Goal: Task Accomplishment & Management: Manage account settings

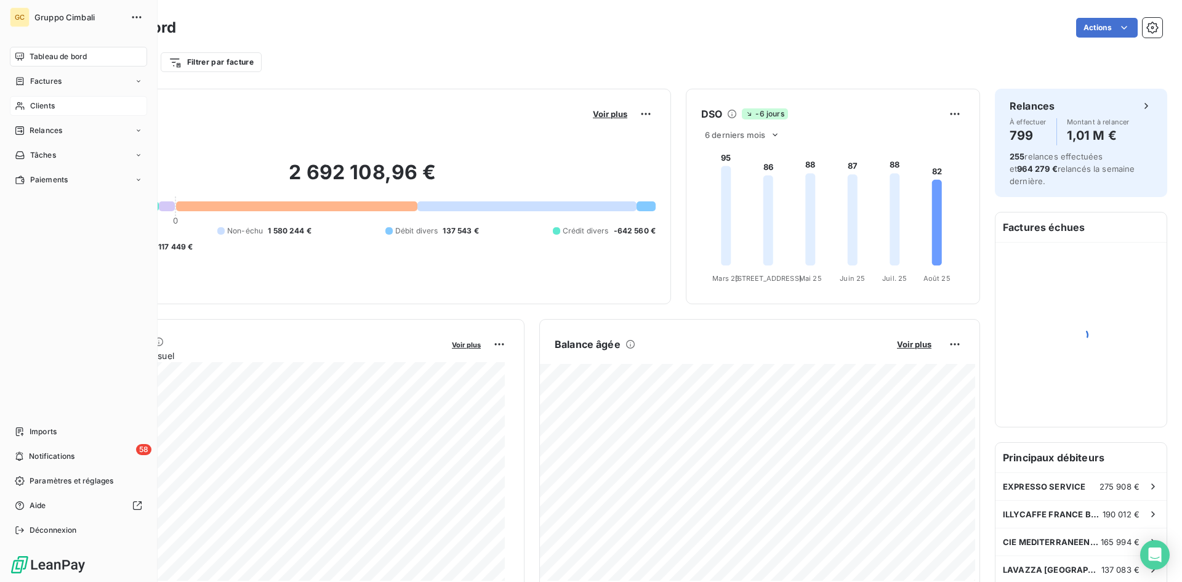
click at [34, 108] on span "Clients" at bounding box center [42, 105] width 25 height 11
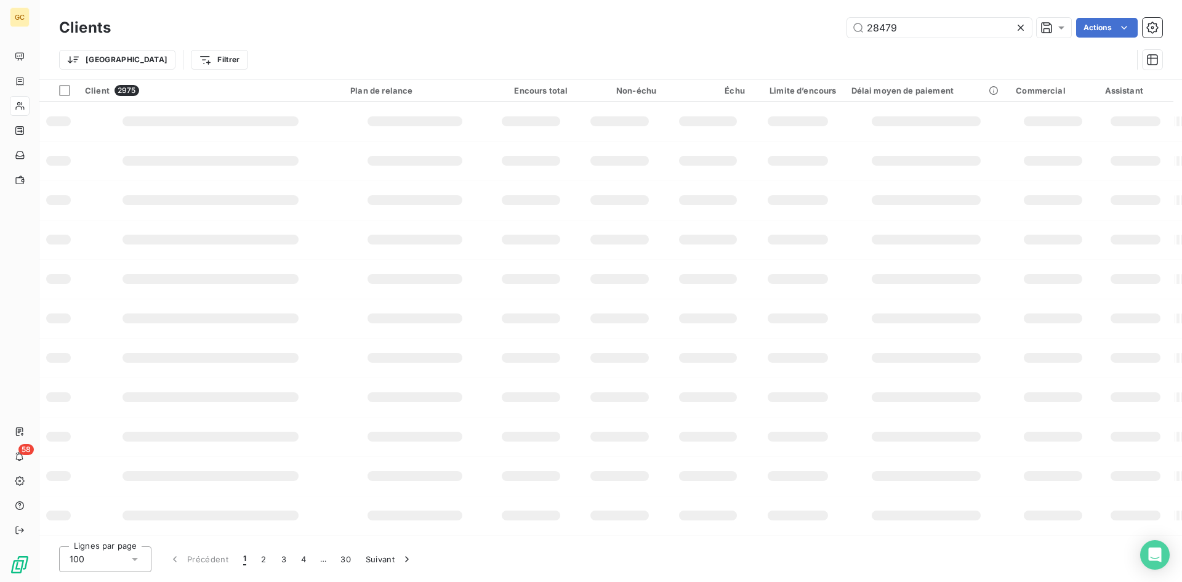
type input "28479"
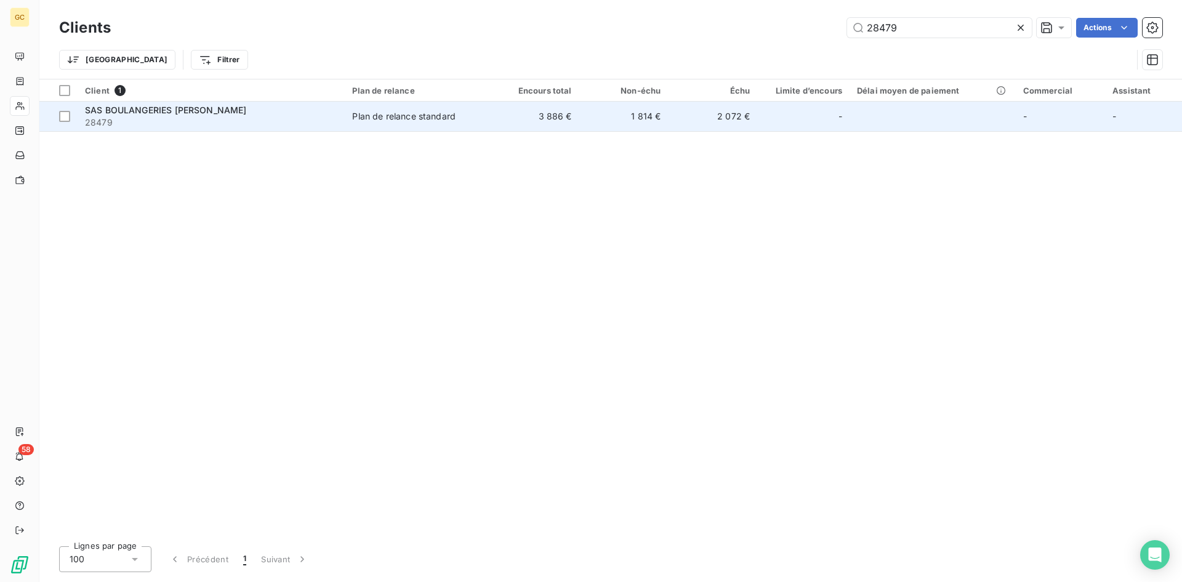
click at [153, 108] on span "SAS BOULANGERIES [PERSON_NAME]" at bounding box center [166, 110] width 162 height 10
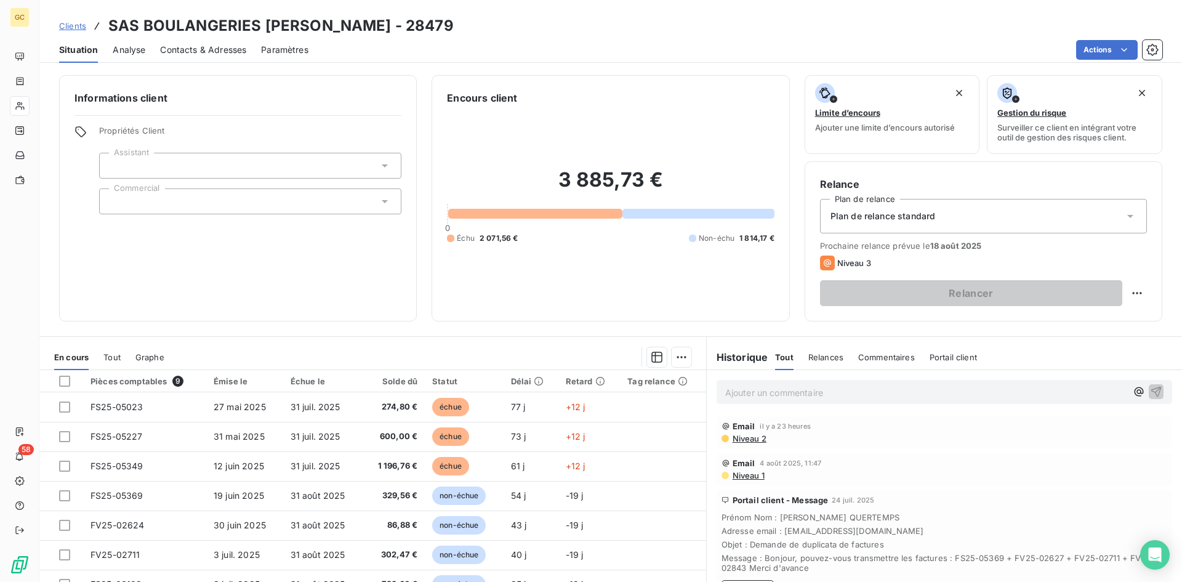
click at [195, 49] on span "Contacts & Adresses" at bounding box center [203, 50] width 86 height 12
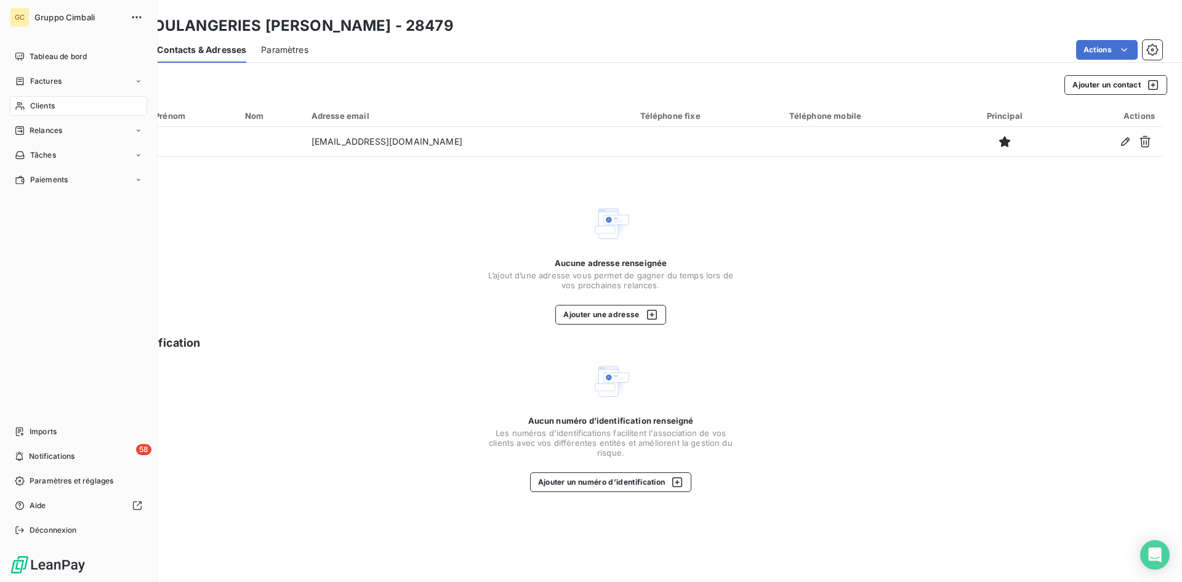
click at [36, 107] on span "Clients" at bounding box center [42, 105] width 25 height 11
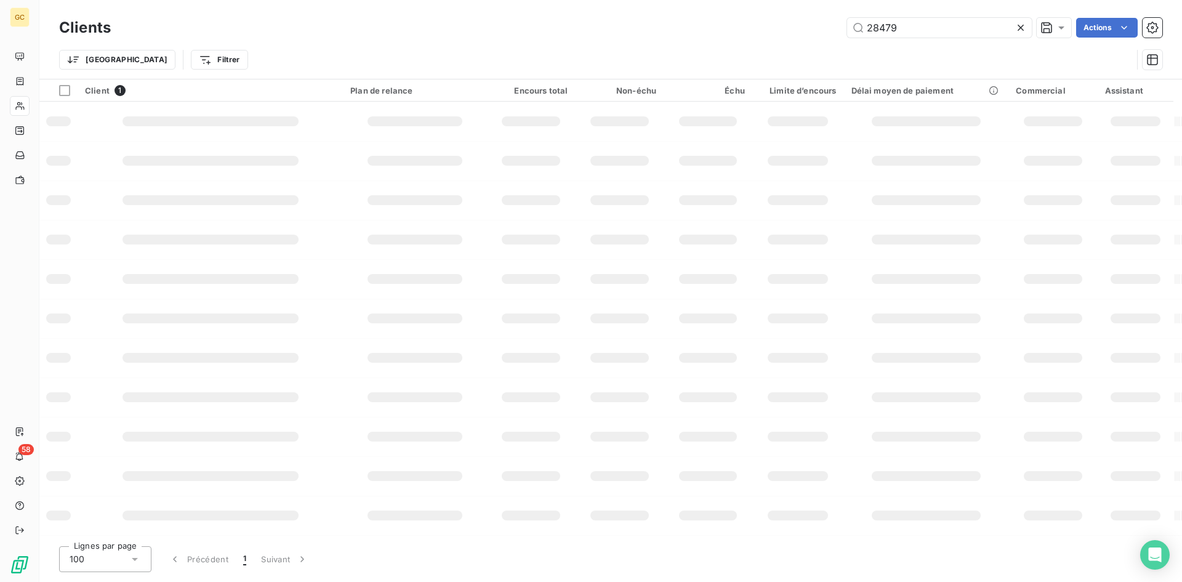
drag, startPoint x: 916, startPoint y: 27, endPoint x: 793, endPoint y: 17, distance: 123.6
click at [793, 17] on div "Clients 28479 Actions" at bounding box center [611, 28] width 1104 height 26
type input "c07663"
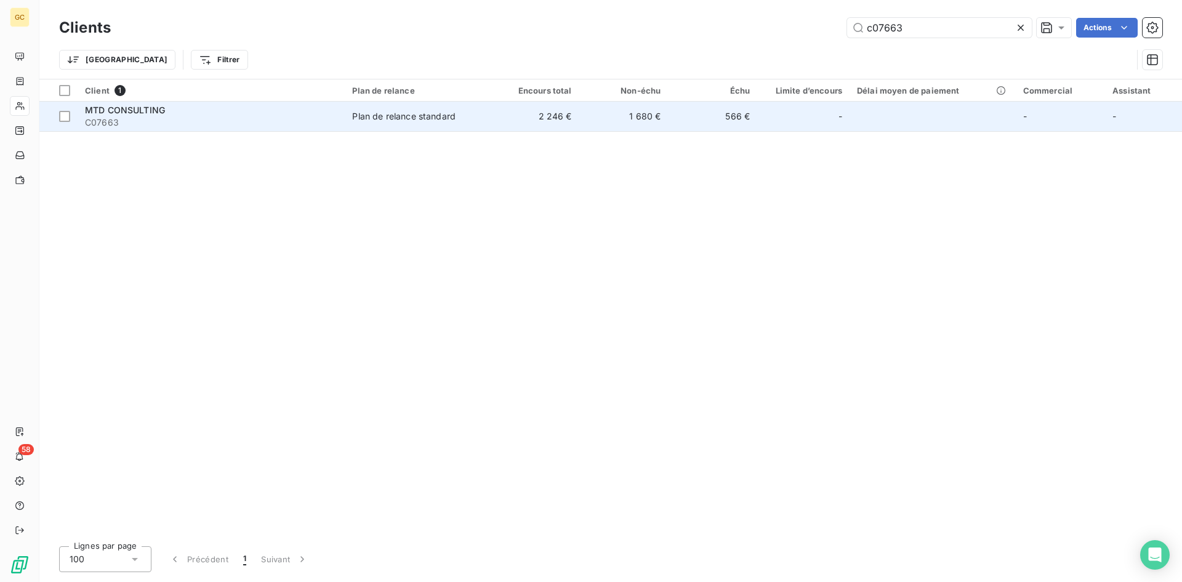
click at [142, 111] on span "MTD CONSULTING" at bounding box center [125, 110] width 80 height 10
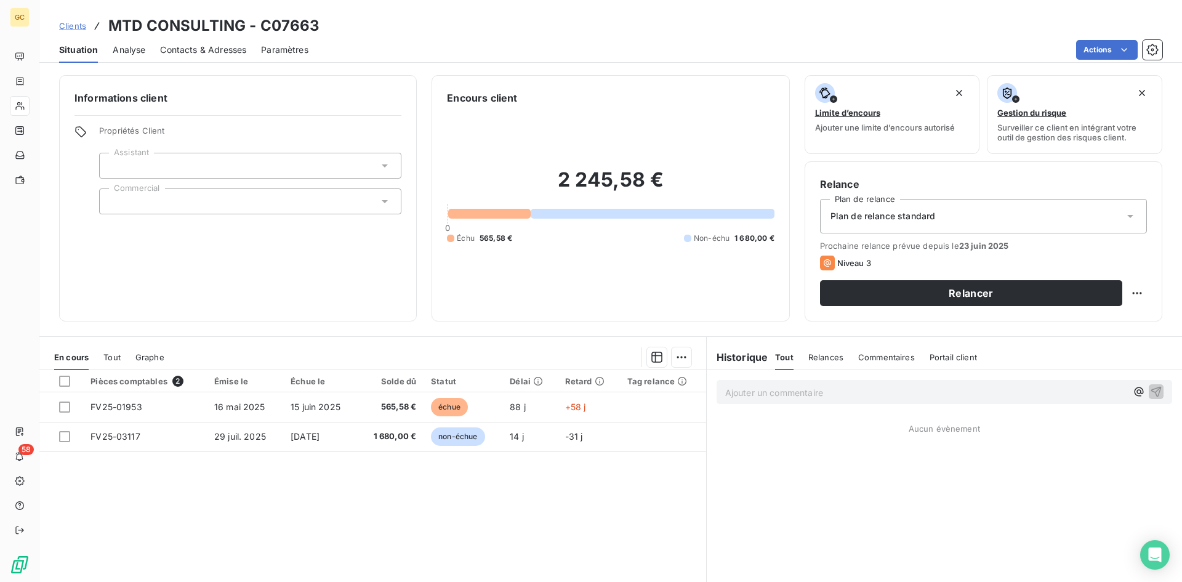
click at [185, 44] on span "Contacts & Adresses" at bounding box center [203, 50] width 86 height 12
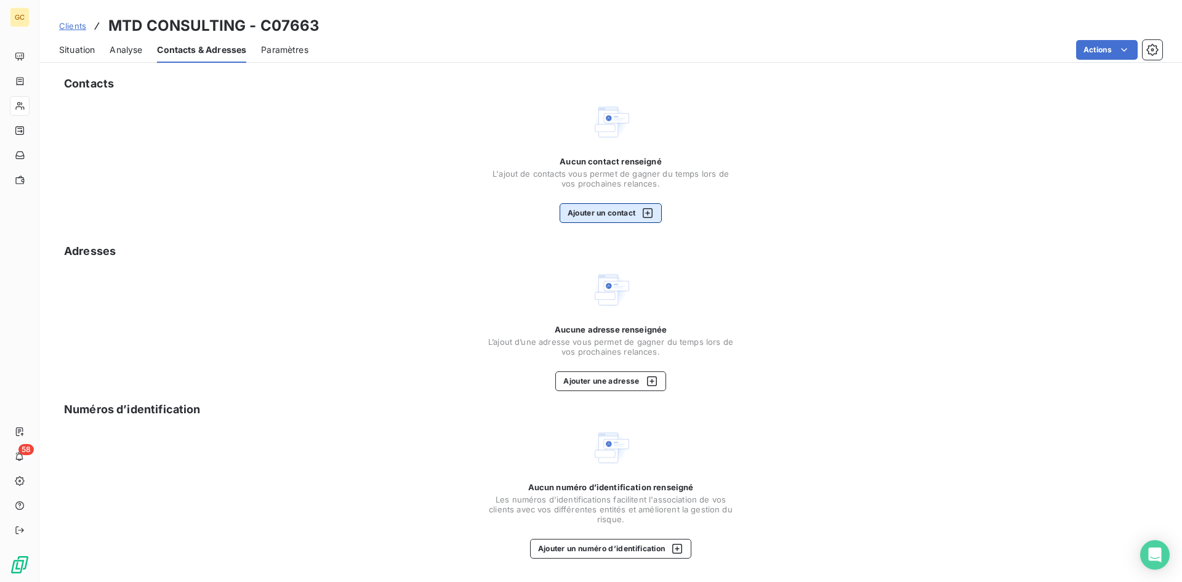
click at [596, 216] on button "Ajouter un contact" at bounding box center [611, 213] width 103 height 20
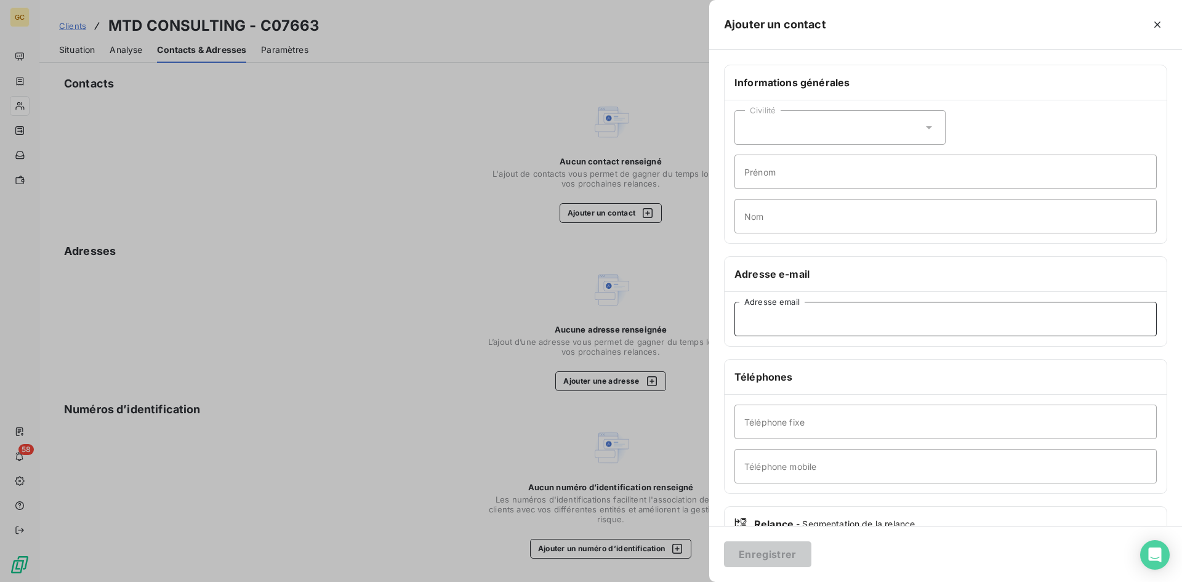
paste input "[EMAIL_ADDRESS][DOMAIN_NAME]"
type input "[EMAIL_ADDRESS][DOMAIN_NAME]"
click at [778, 554] on button "Enregistrer" at bounding box center [767, 554] width 87 height 26
